Goal: Find specific page/section: Find specific page/section

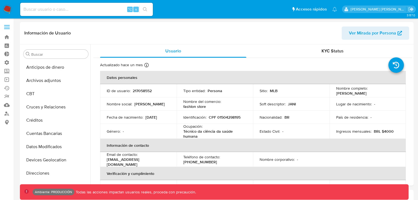
select select "10"
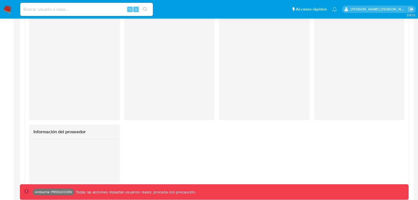
scroll to position [247, 0]
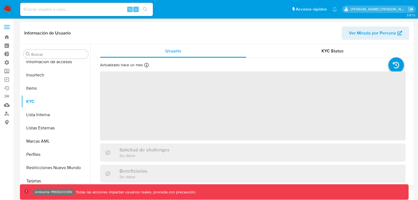
scroll to position [247, 0]
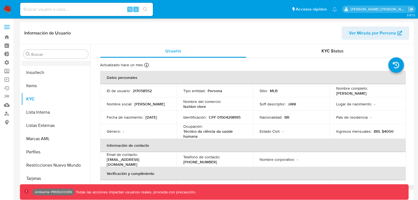
select select "10"
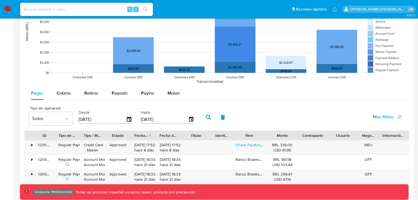
scroll to position [432, 0]
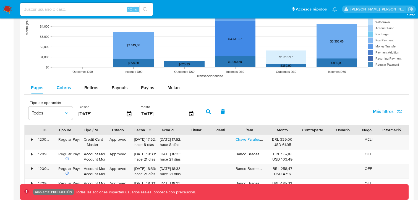
click at [61, 88] on span "Cobros" at bounding box center [64, 88] width 14 height 6
select select "10"
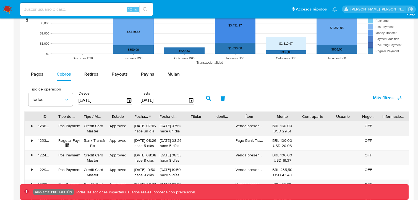
scroll to position [454, 0]
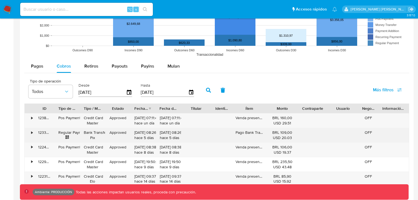
click at [32, 133] on div "•" at bounding box center [31, 132] width 1 height 5
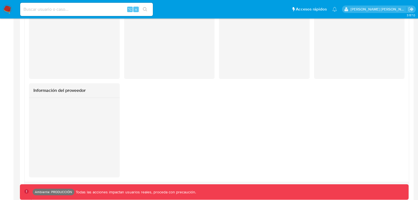
scroll to position [636, 0]
